Goal: Information Seeking & Learning: Learn about a topic

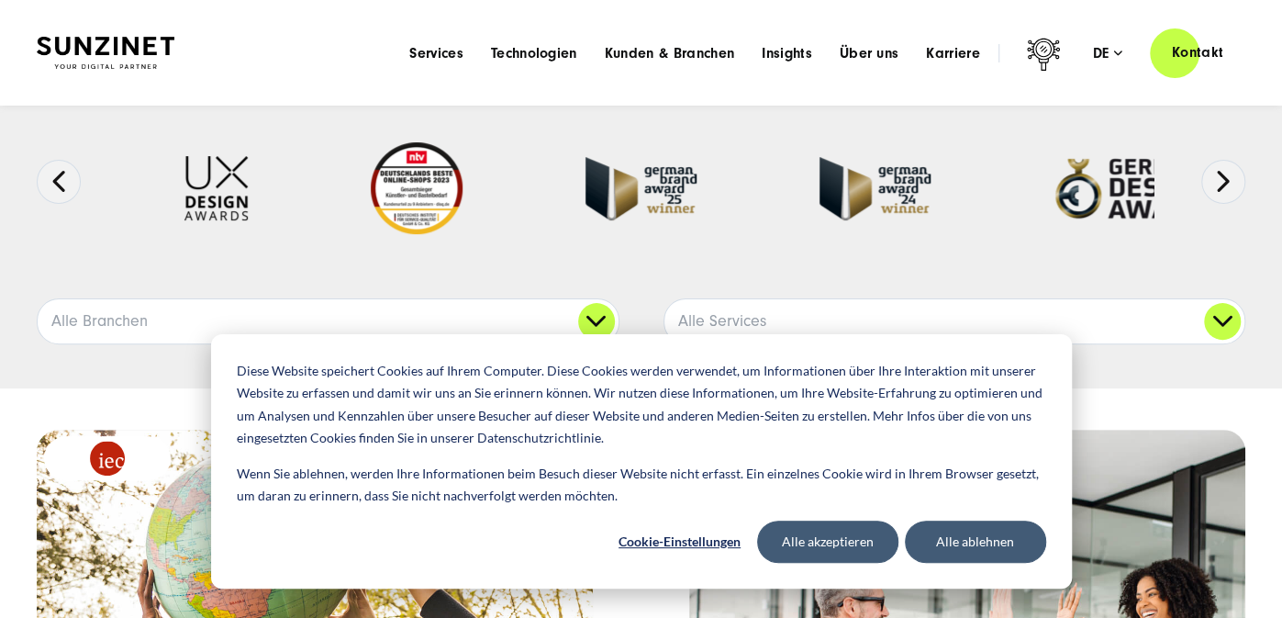
scroll to position [122, 0]
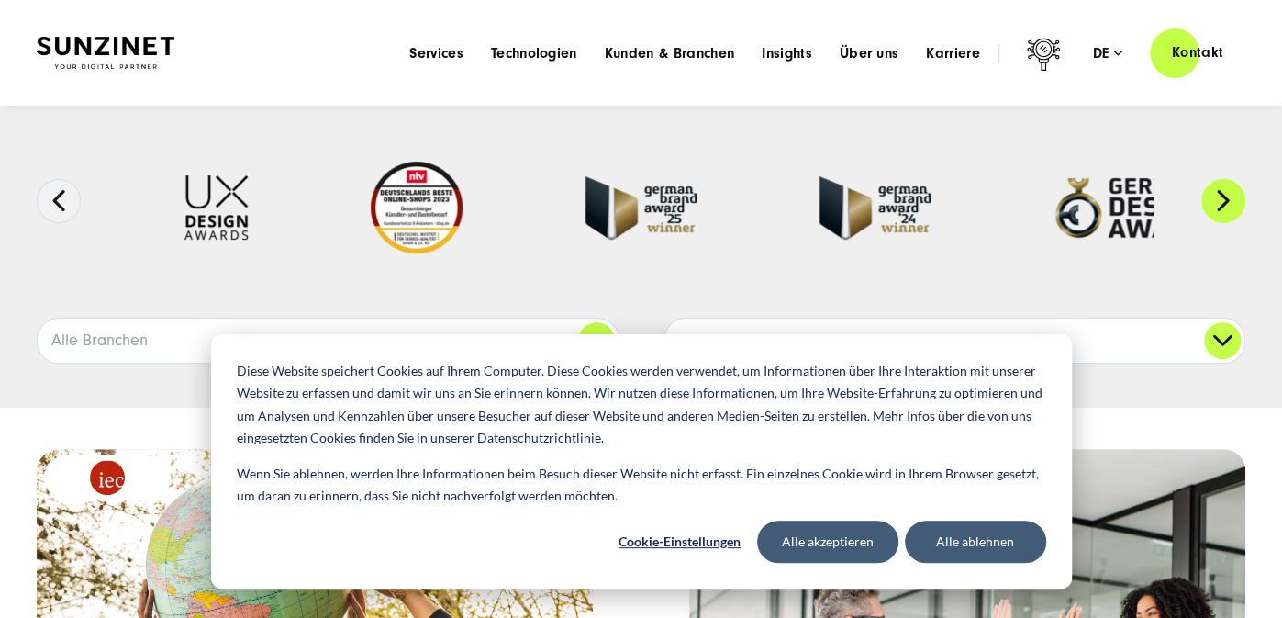
click at [1233, 196] on button "Next" at bounding box center [1223, 201] width 44 height 44
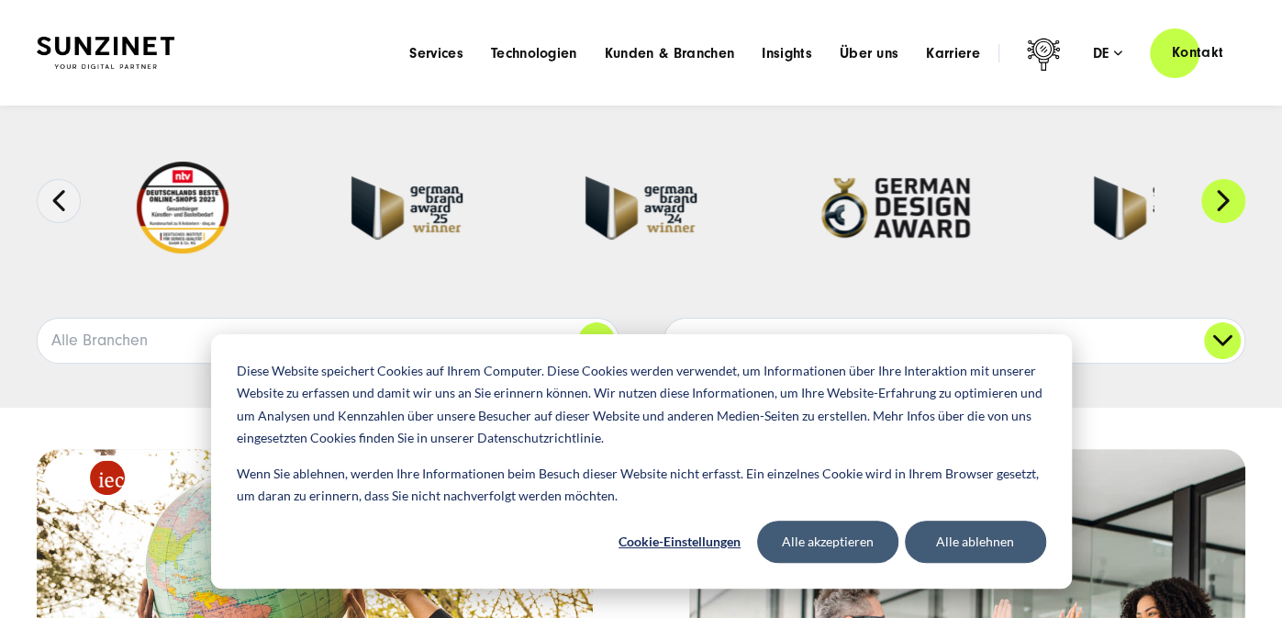
click at [1233, 196] on button "Next" at bounding box center [1223, 201] width 44 height 44
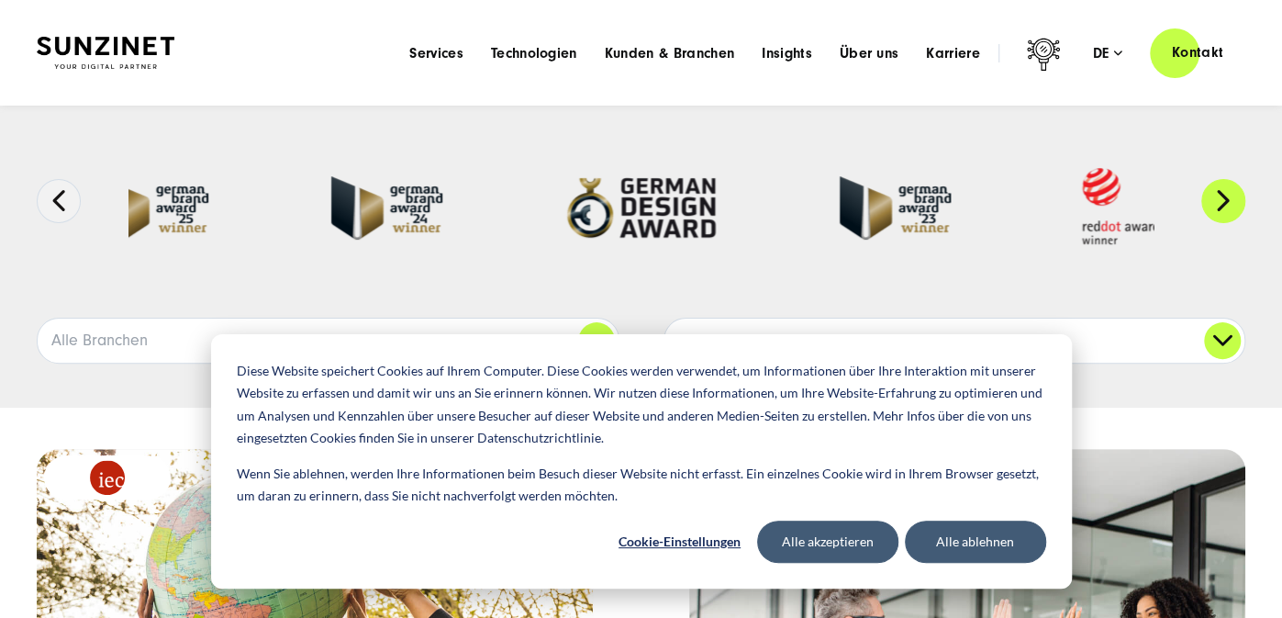
click at [1233, 196] on button "Next" at bounding box center [1223, 201] width 44 height 44
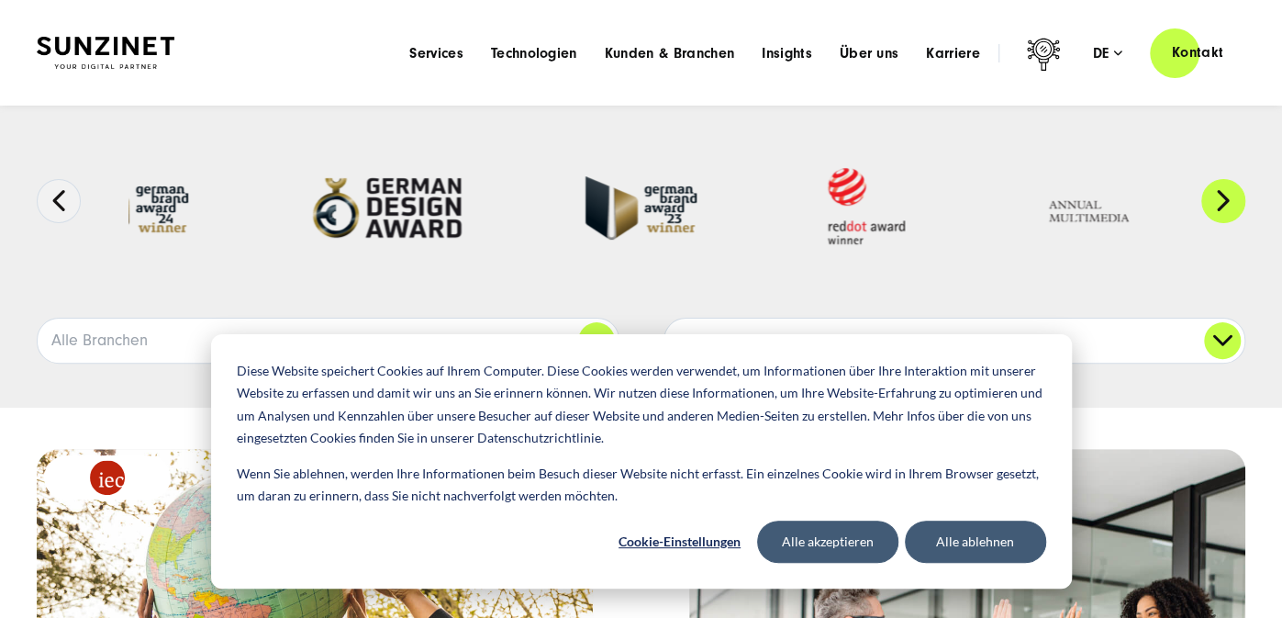
click at [1233, 196] on button "Next" at bounding box center [1223, 201] width 44 height 44
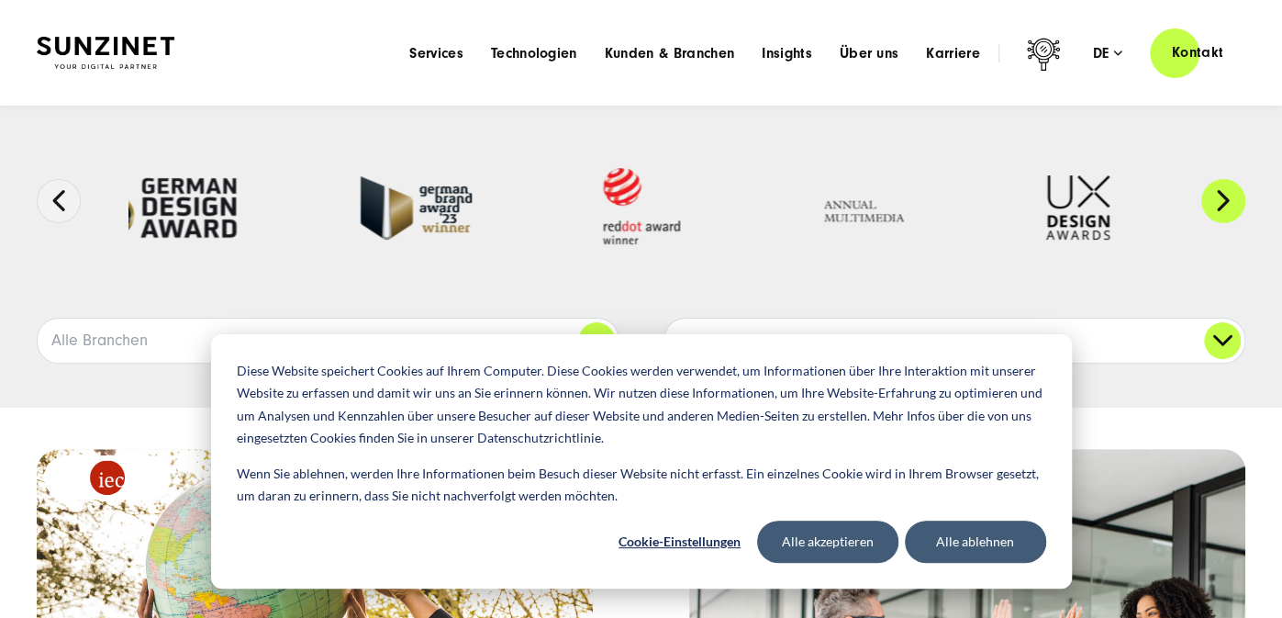
click at [1233, 196] on button "Next" at bounding box center [1223, 201] width 44 height 44
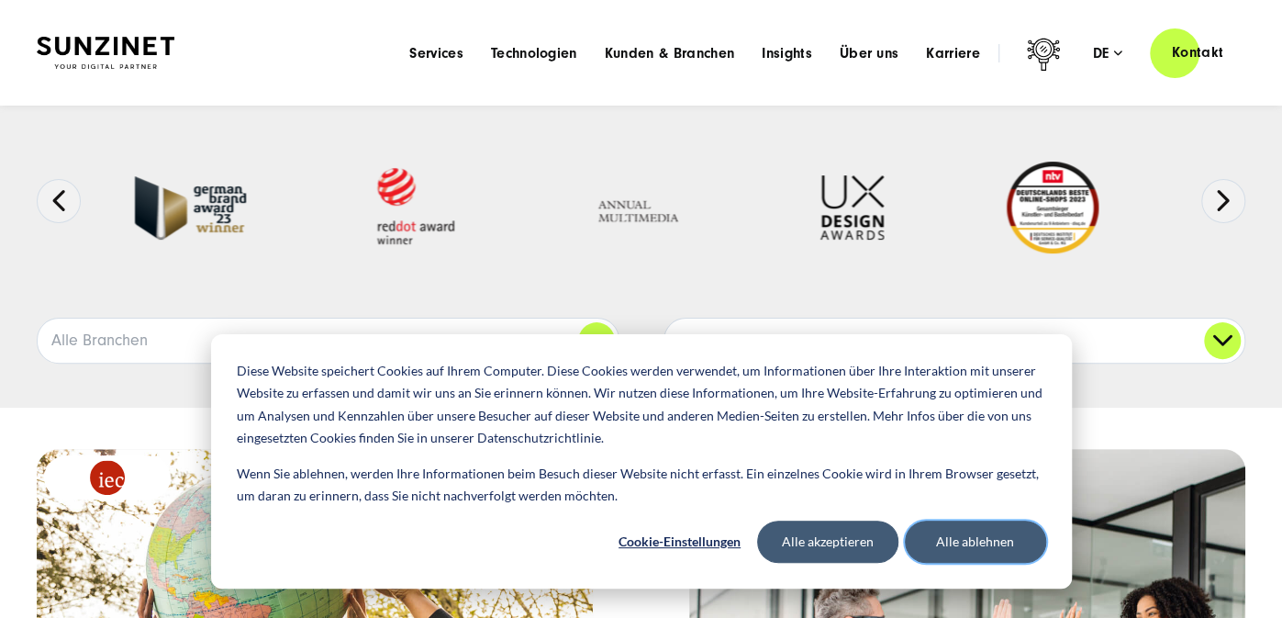
click at [955, 542] on button "Alle ablehnen" at bounding box center [975, 541] width 141 height 42
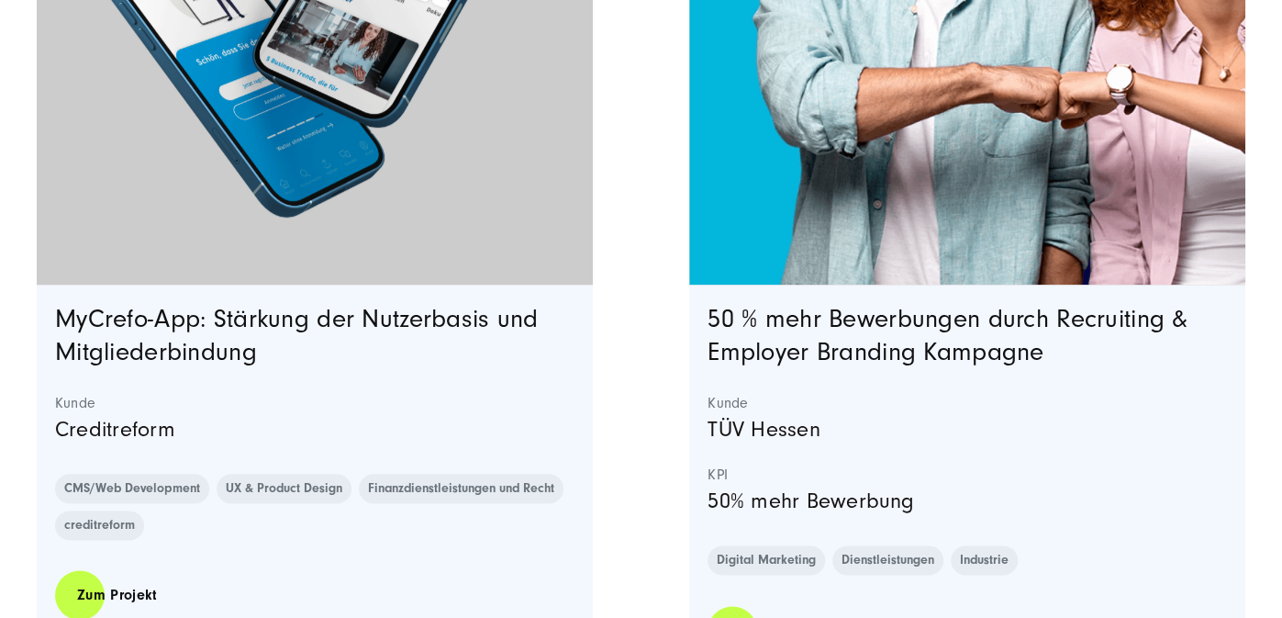
scroll to position [5015, 0]
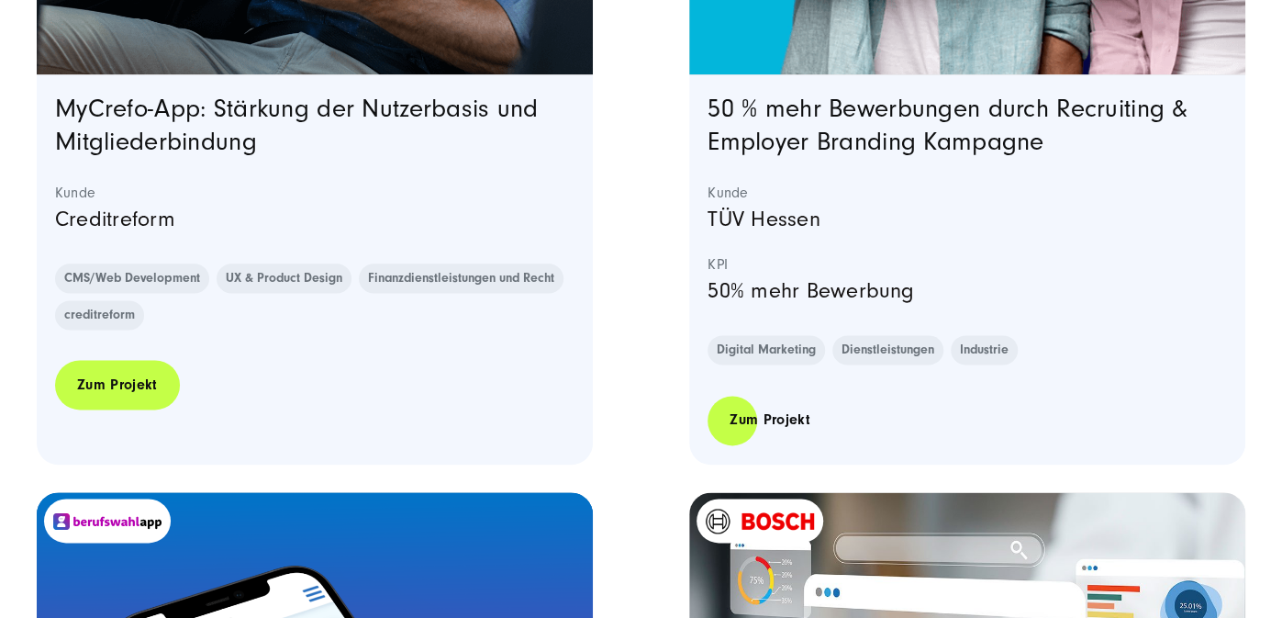
click at [94, 382] on link "Zum Projekt" at bounding box center [117, 385] width 125 height 52
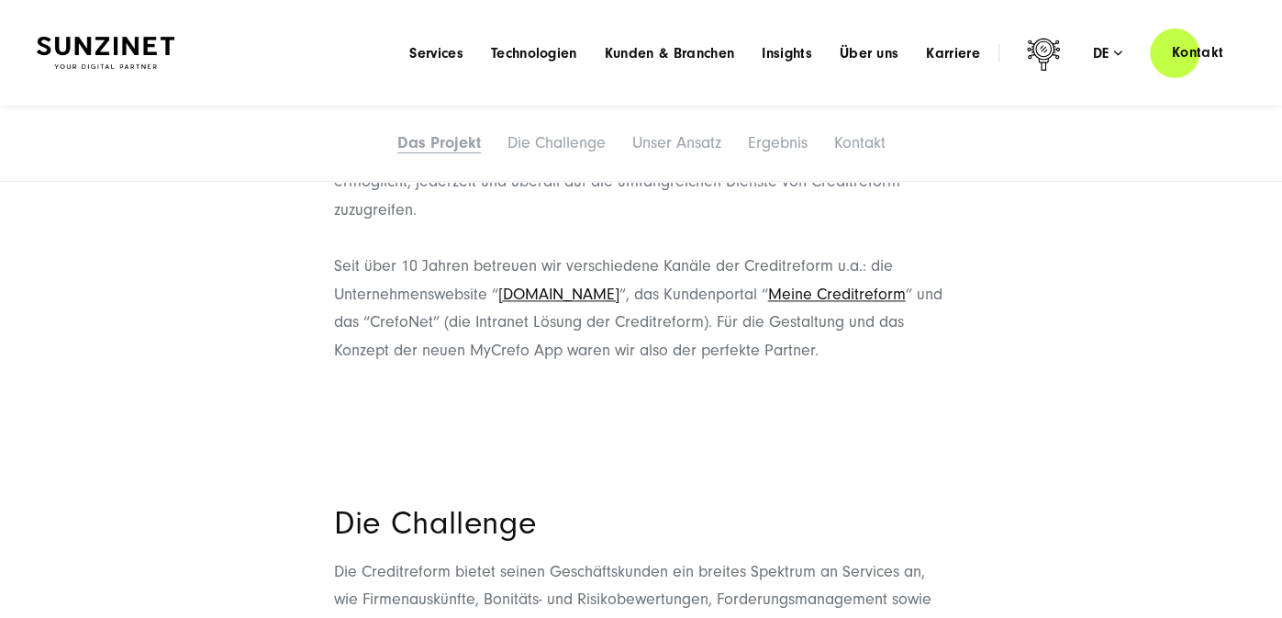
scroll to position [978, 0]
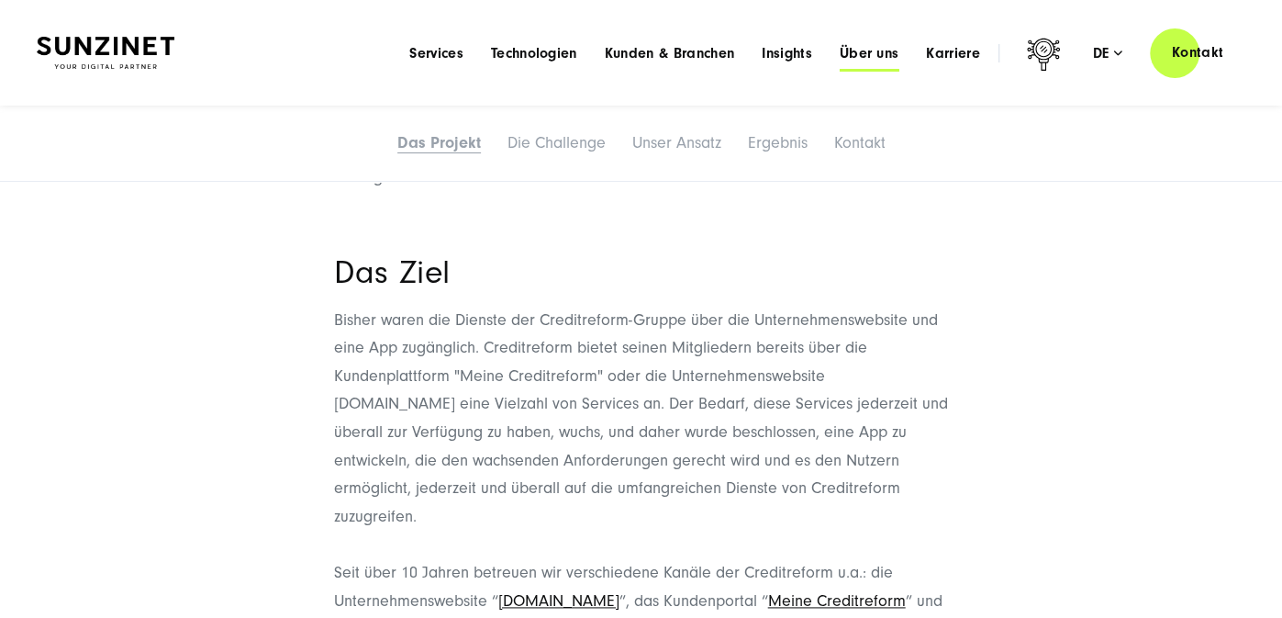
click at [873, 50] on span "Über uns" at bounding box center [870, 53] width 60 height 18
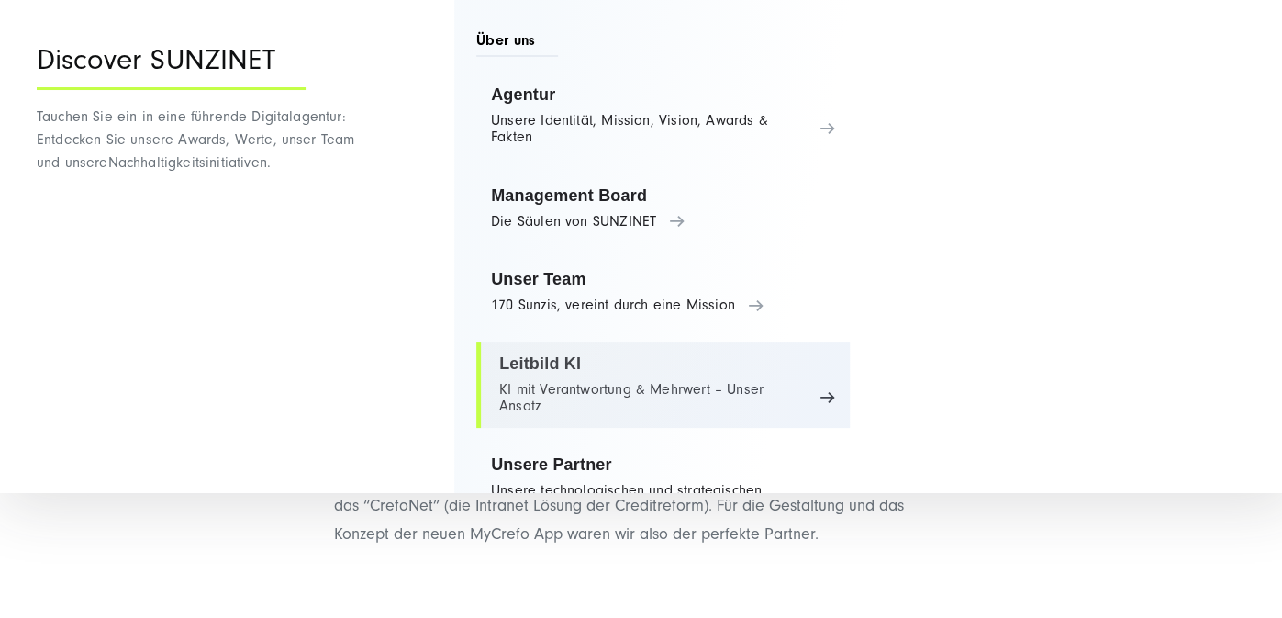
scroll to position [0, 0]
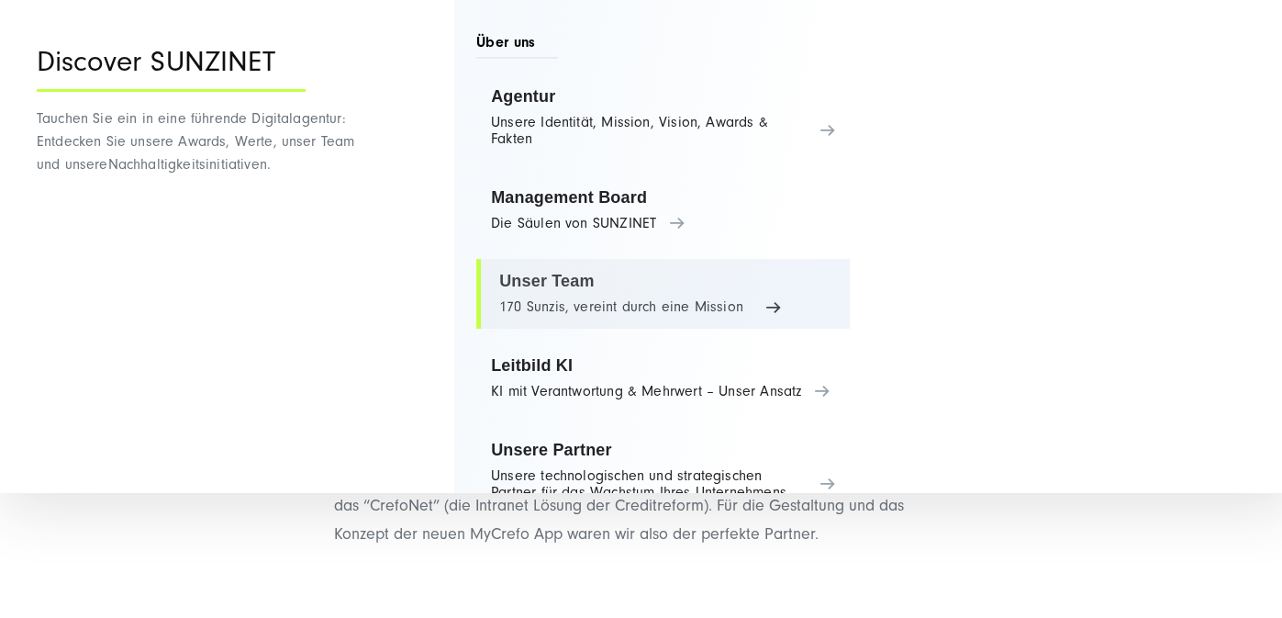
click at [609, 300] on link "Unser Team 170 Sunzis, vereint durch eine Mission" at bounding box center [662, 294] width 373 height 70
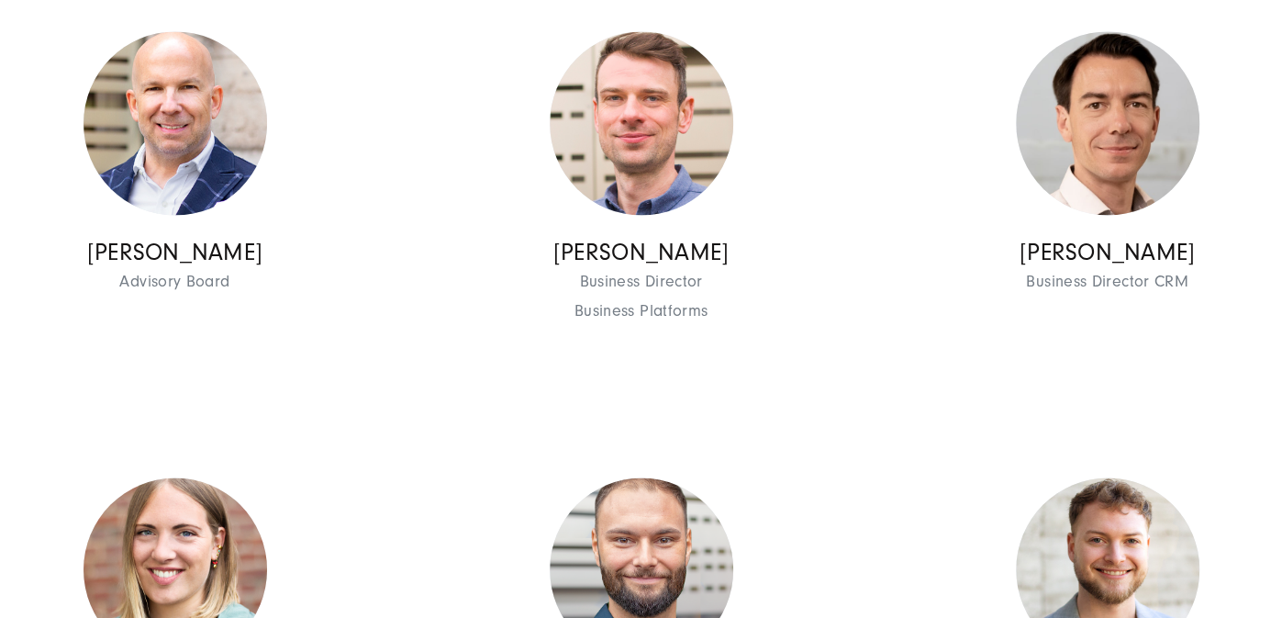
scroll to position [1896, 0]
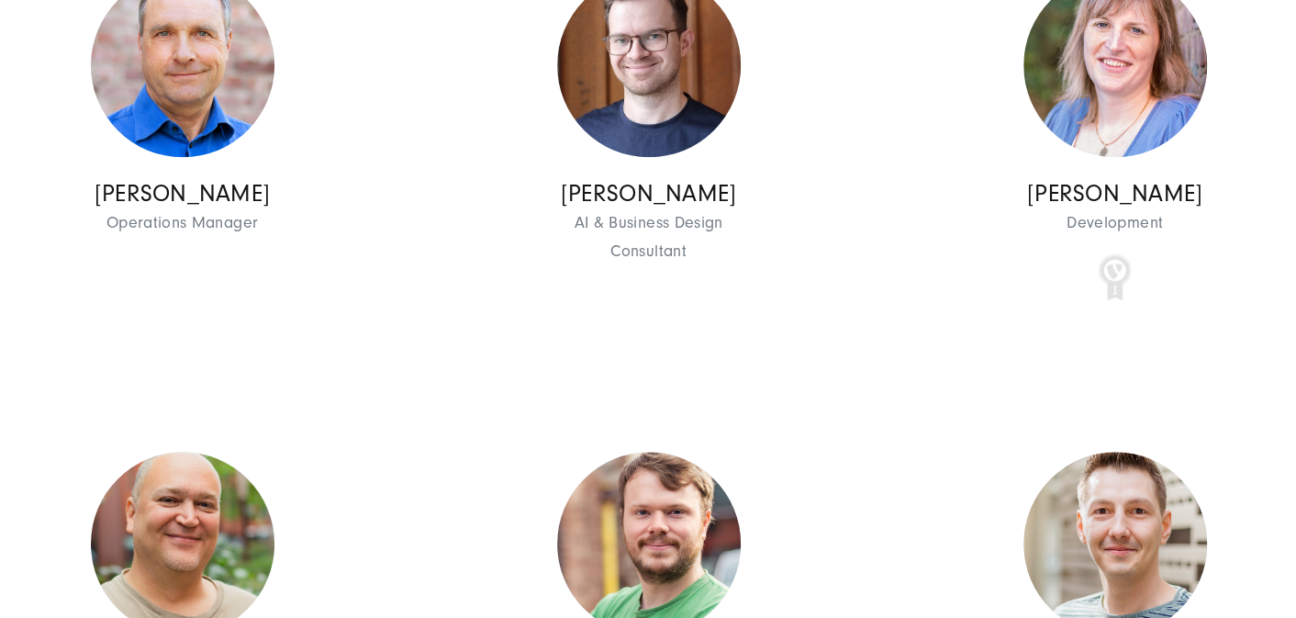
scroll to position [16271, 0]
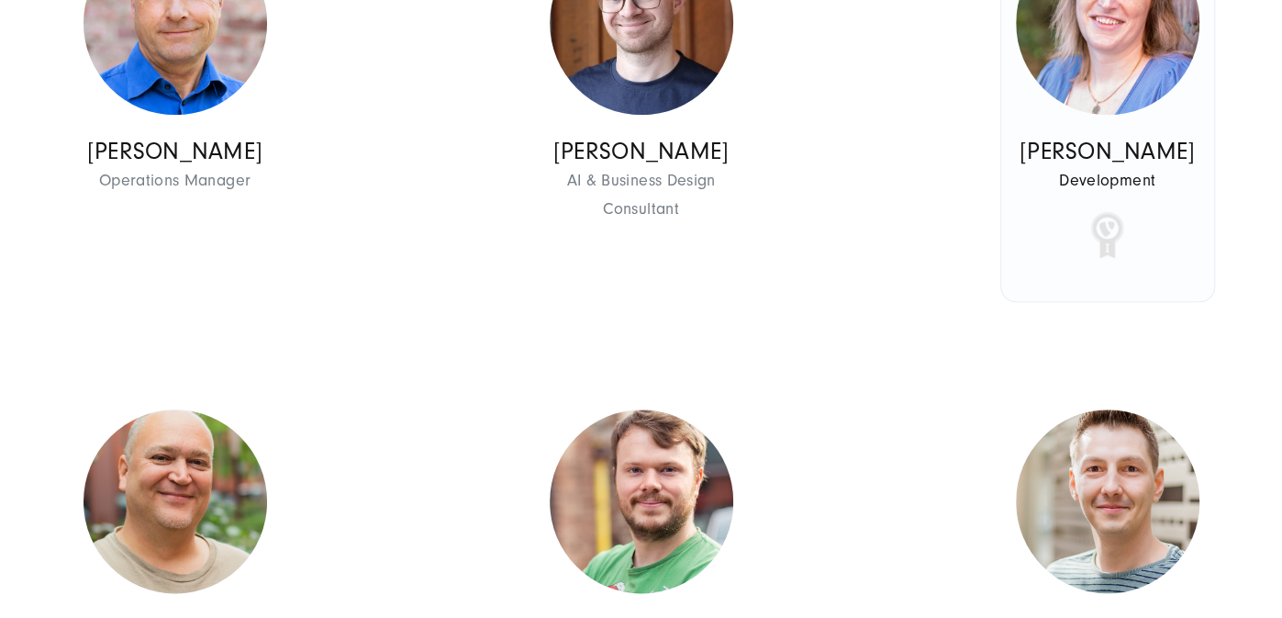
click at [1128, 115] on img at bounding box center [1108, 23] width 184 height 184
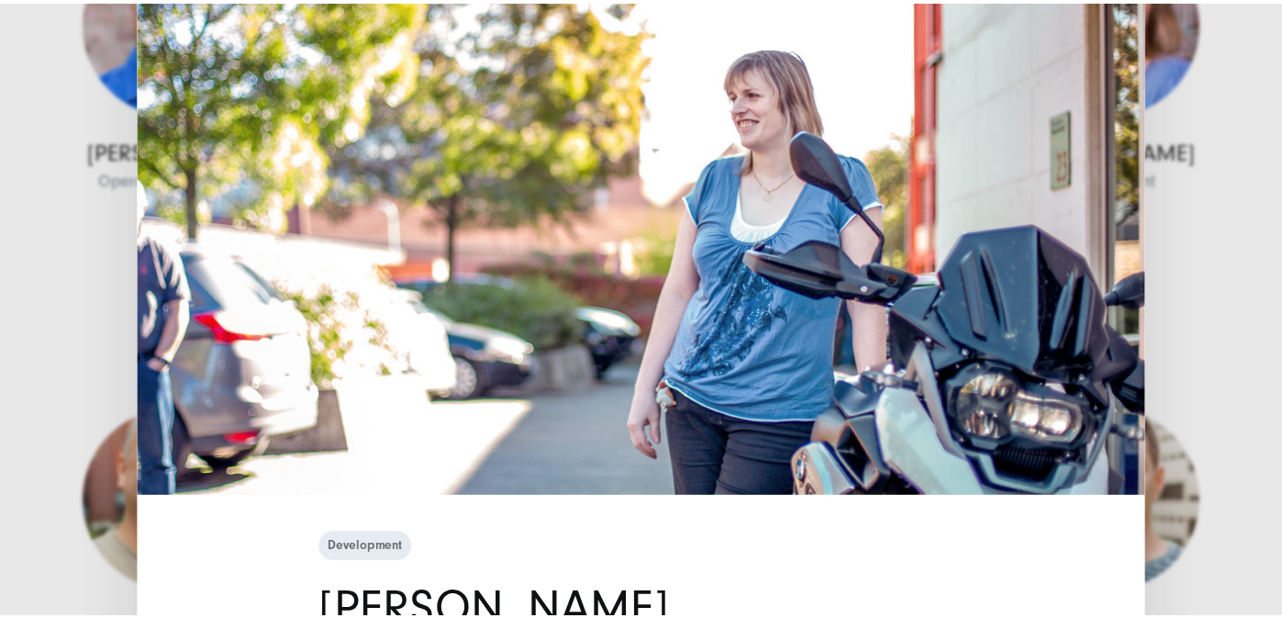
scroll to position [0, 0]
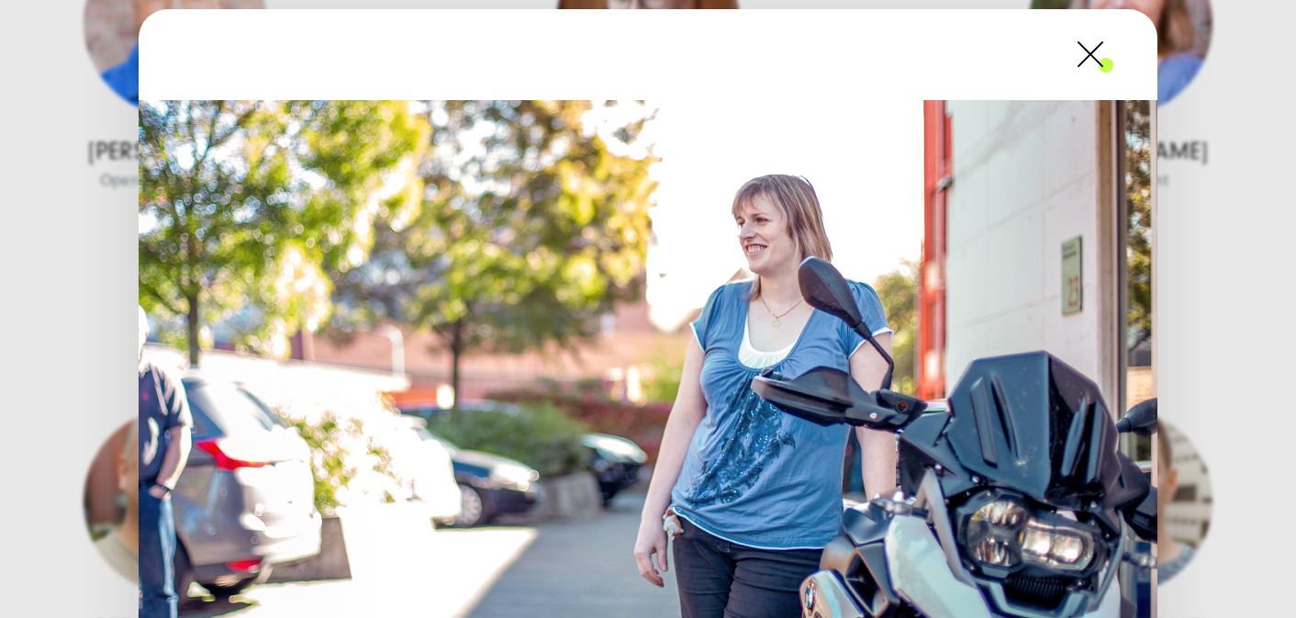
click at [1113, 57] on span at bounding box center [1113, 54] width 0 height 46
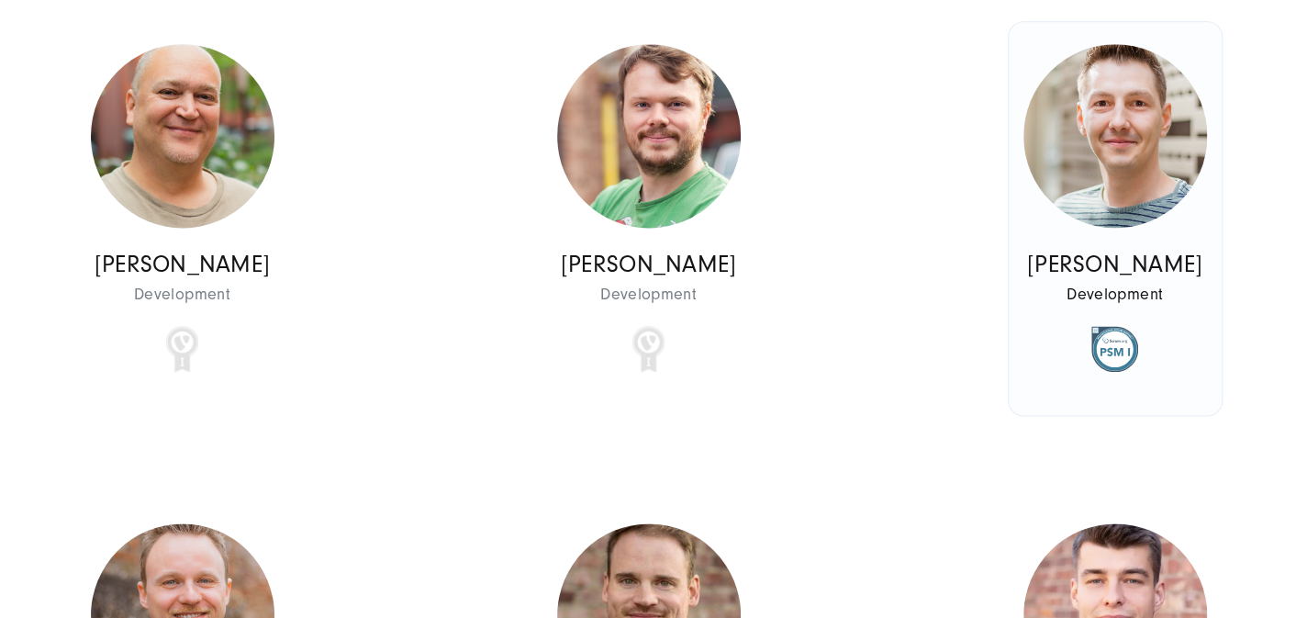
scroll to position [16638, 0]
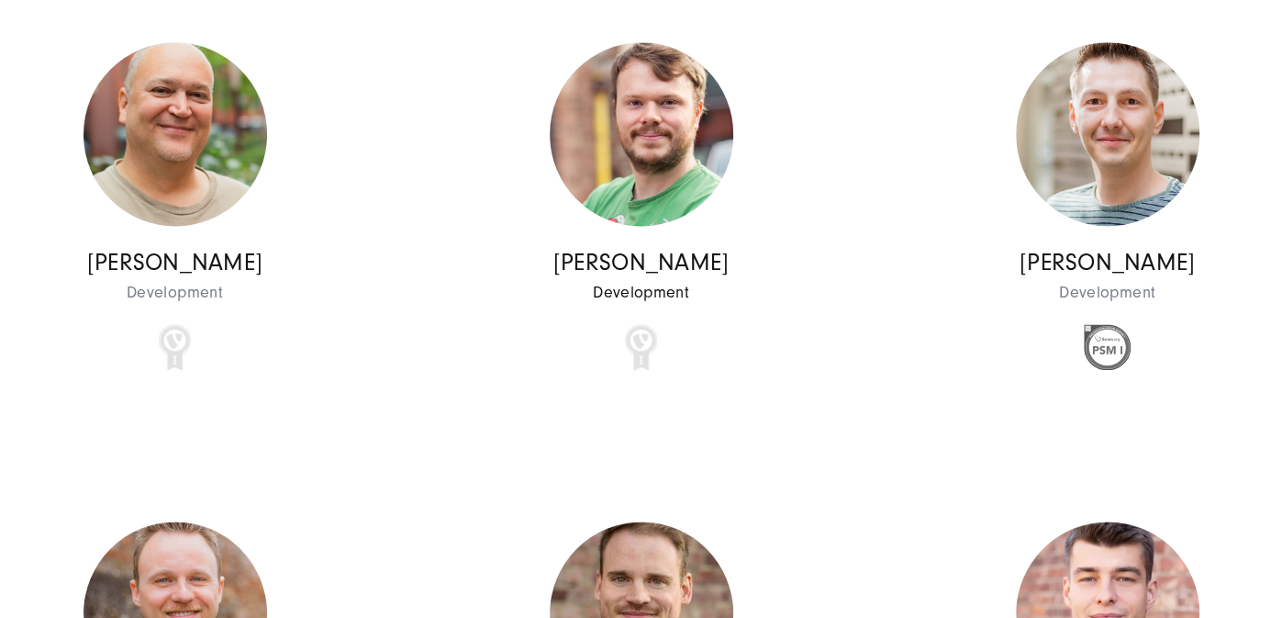
click at [668, 226] on img at bounding box center [642, 134] width 184 height 184
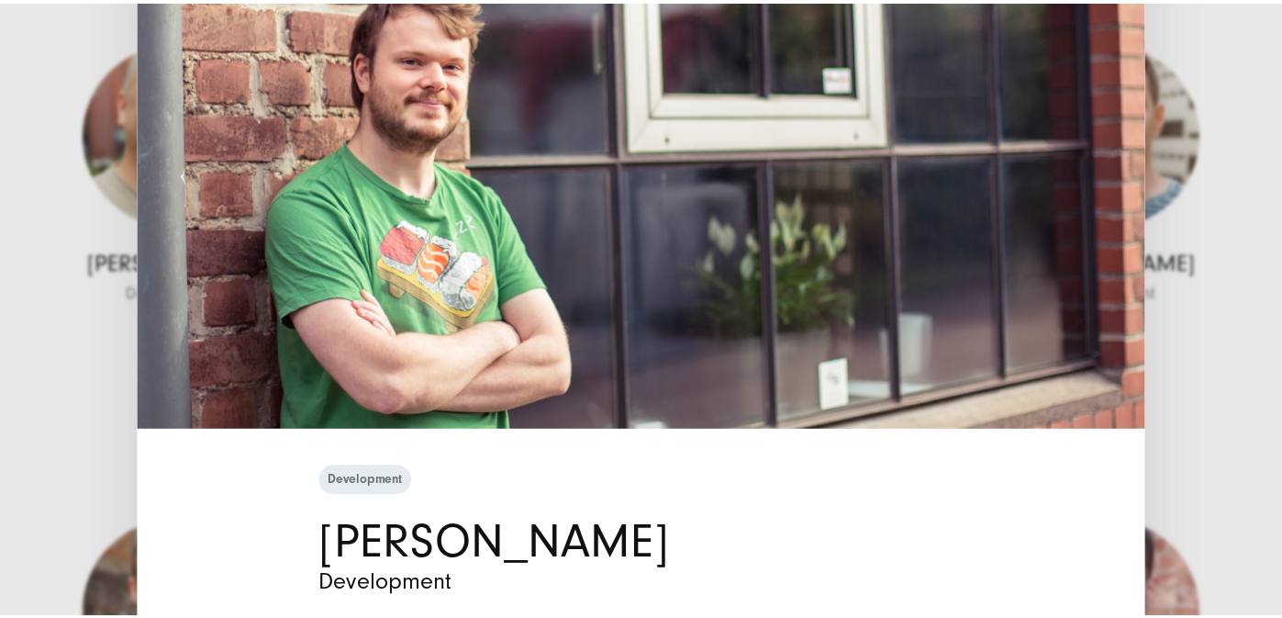
scroll to position [0, 0]
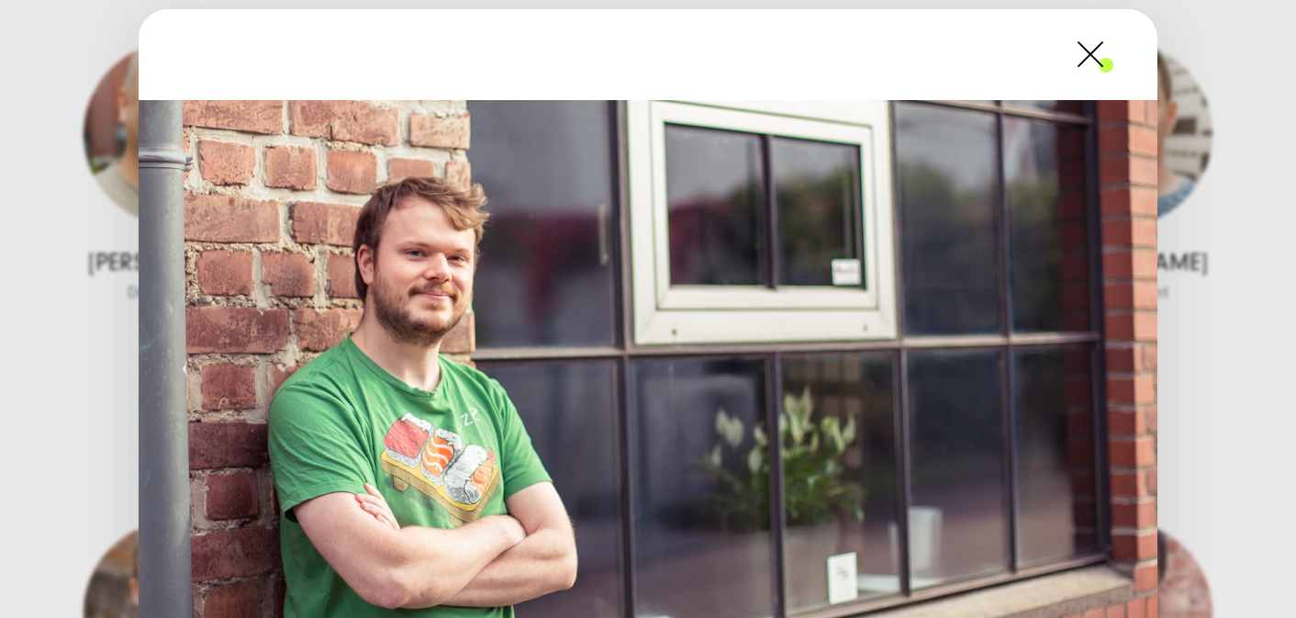
click at [1113, 52] on span at bounding box center [1113, 54] width 0 height 46
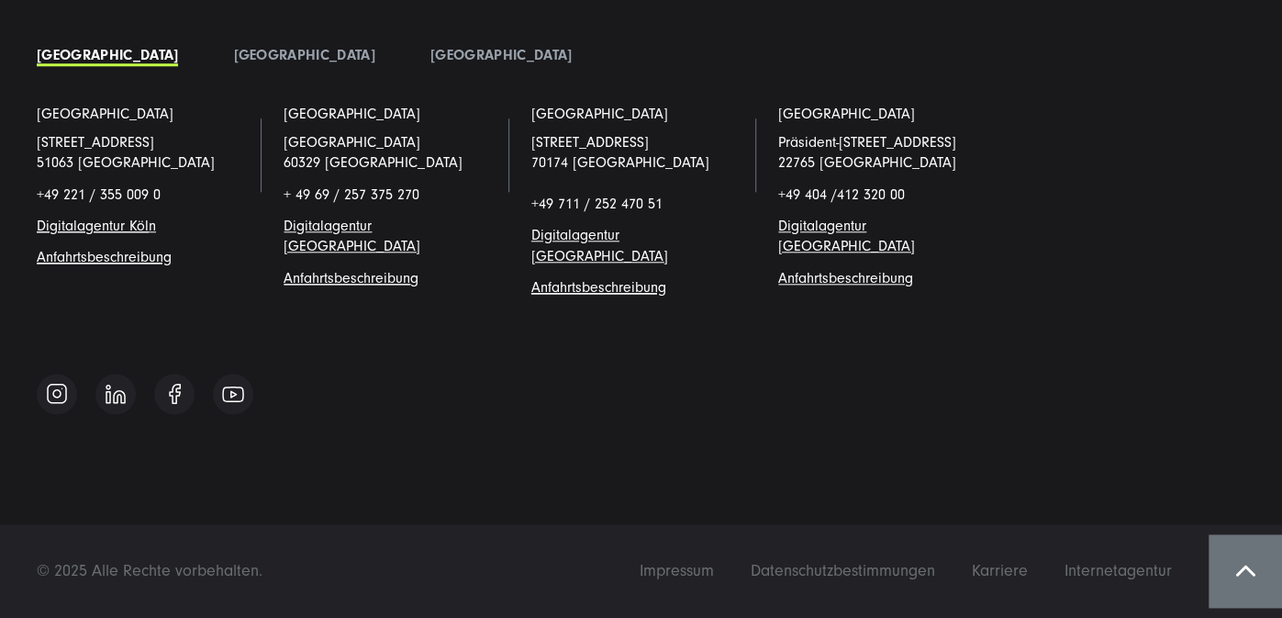
scroll to position [24296, 0]
click at [683, 573] on span "Impressum" at bounding box center [677, 570] width 74 height 19
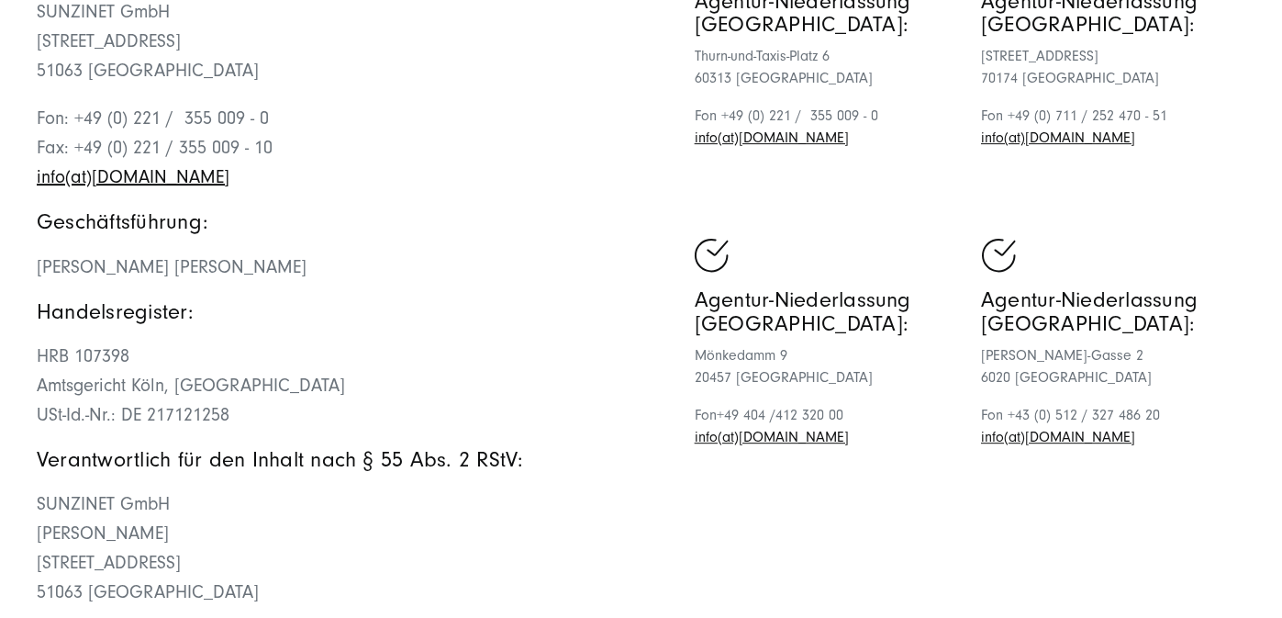
scroll to position [306, 0]
